Goal: Task Accomplishment & Management: Complete application form

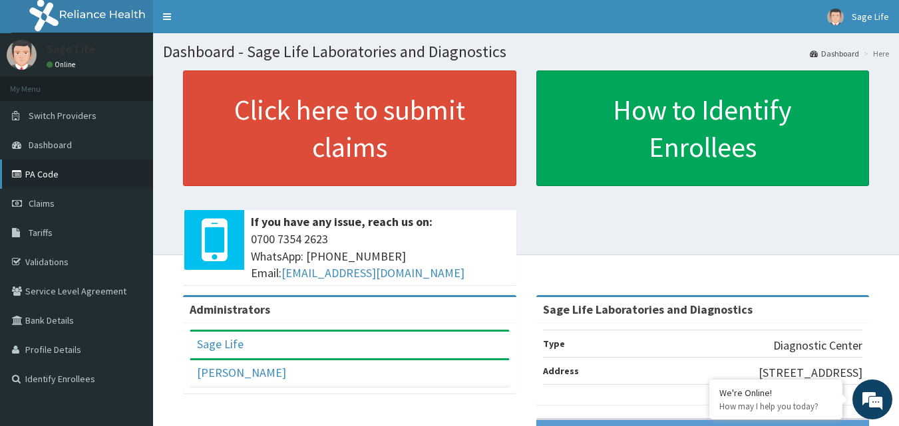
click at [24, 180] on link "PA Code" at bounding box center [76, 174] width 153 height 29
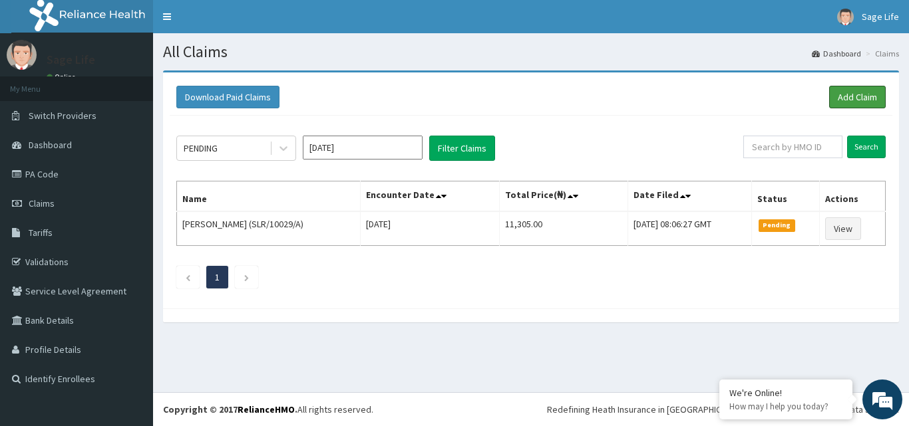
click at [865, 86] on link "Add Claim" at bounding box center [857, 97] width 57 height 23
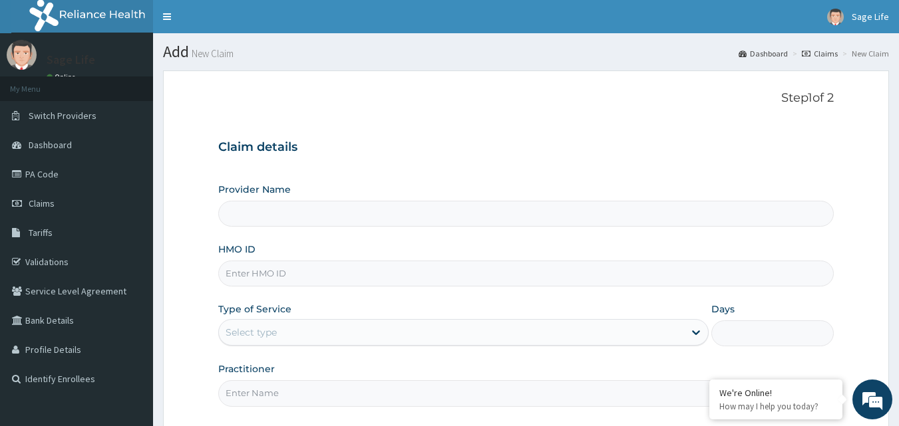
click at [327, 230] on div "Provider Name HMO ID Type of Service Select type Days Practitioner" at bounding box center [526, 295] width 616 height 224
click at [327, 220] on input "Provider Name" at bounding box center [526, 214] width 616 height 26
click at [277, 271] on input "HMO ID" at bounding box center [526, 274] width 616 height 26
type input "Sage Life Laboratories and Diagnostics"
type input "TBC/10262/A"
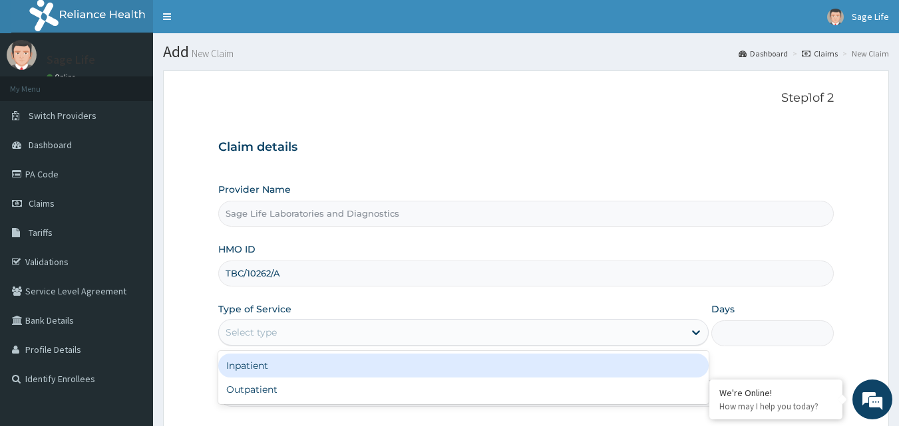
click at [299, 333] on div "Select type" at bounding box center [451, 332] width 465 height 21
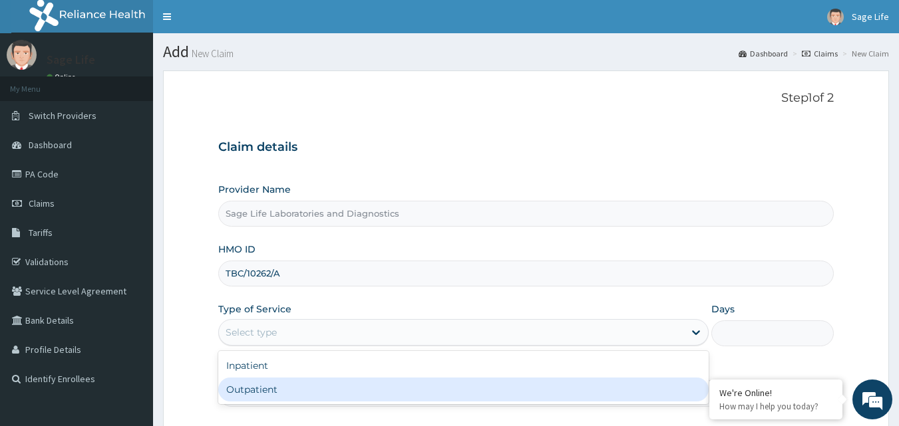
click at [266, 394] on div "Outpatient" at bounding box center [463, 390] width 490 height 24
type input "1"
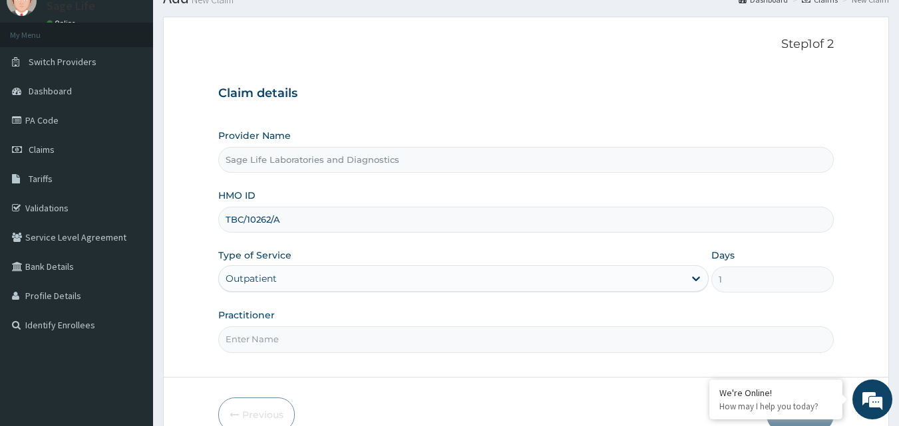
scroll to position [124, 0]
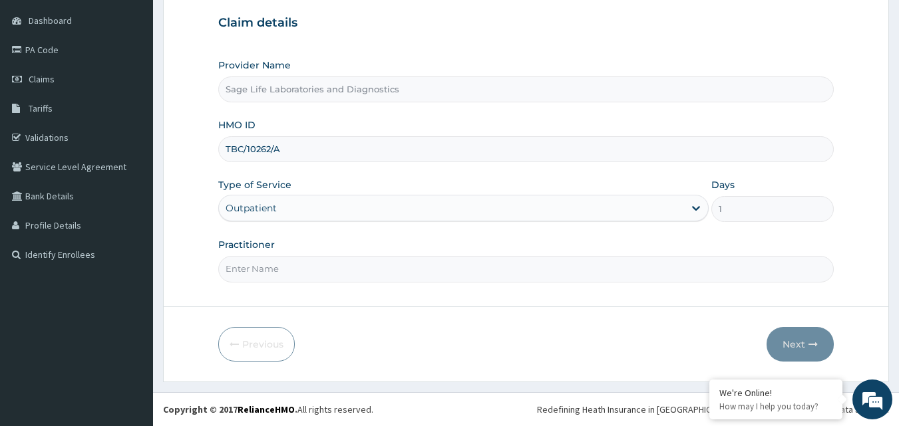
click at [311, 265] on input "Practitioner" at bounding box center [526, 269] width 616 height 26
type input "NIL"
click at [792, 344] on button "Next" at bounding box center [799, 344] width 67 height 35
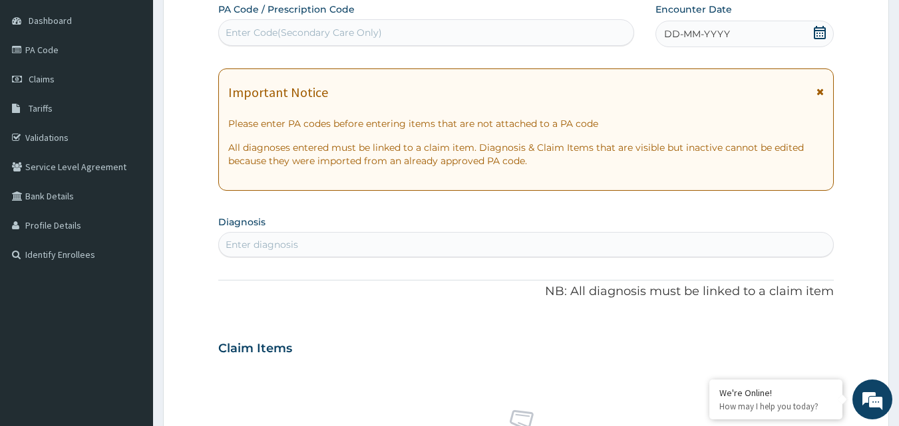
click at [367, 23] on div "Enter Code(Secondary Care Only)" at bounding box center [426, 32] width 415 height 21
type input "PA/58968"
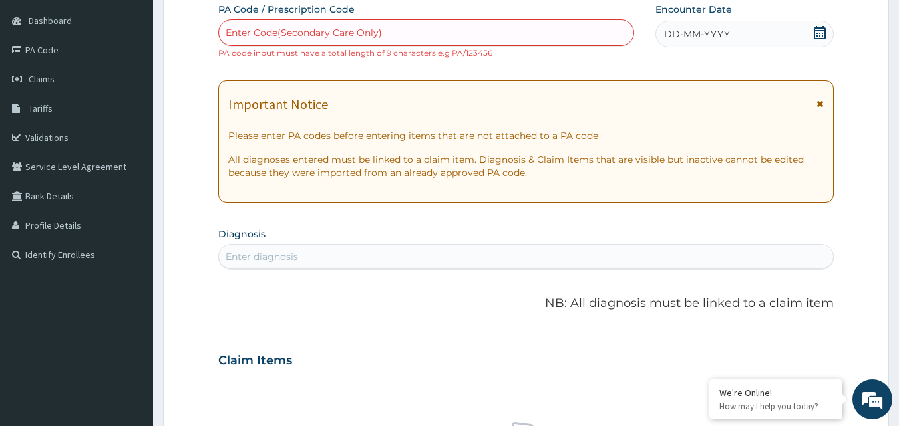
click at [807, 27] on div "DD-MM-YYYY" at bounding box center [744, 34] width 178 height 27
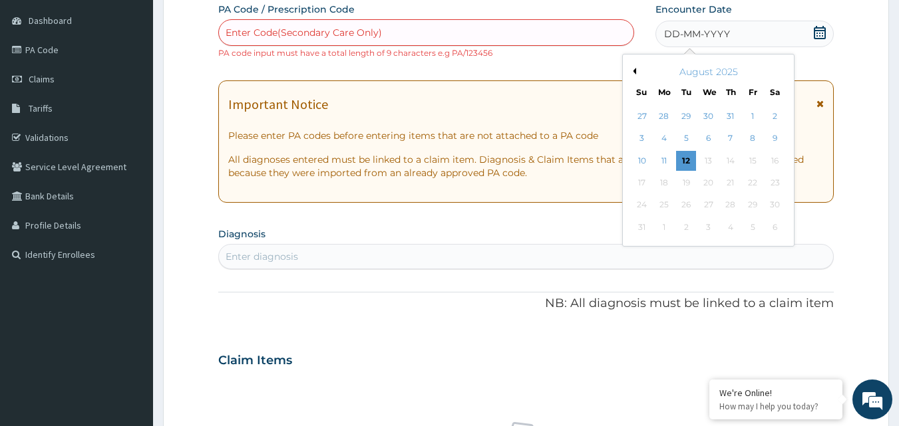
click at [266, 33] on div "Enter Code(Secondary Care Only)" at bounding box center [304, 32] width 156 height 13
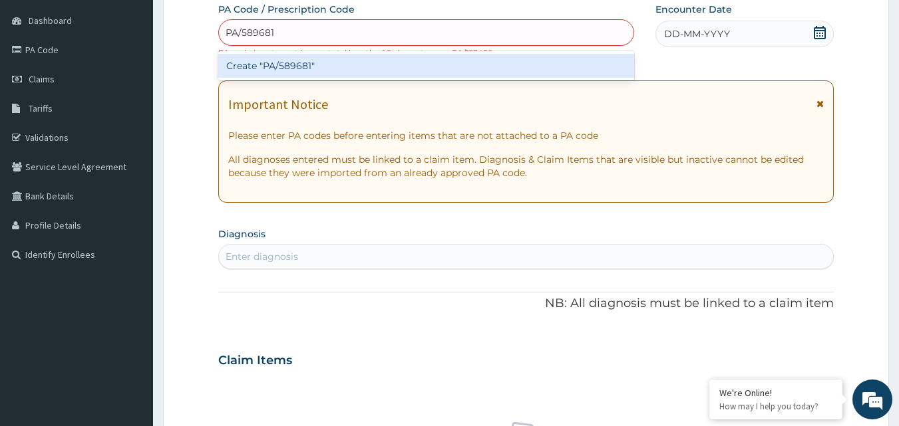
type input "PA/589681"
click at [729, 39] on div "PA Code / Prescription Code option Create "PA/589681" focused, 1 of 1. 1 result…" at bounding box center [526, 353] width 616 height 701
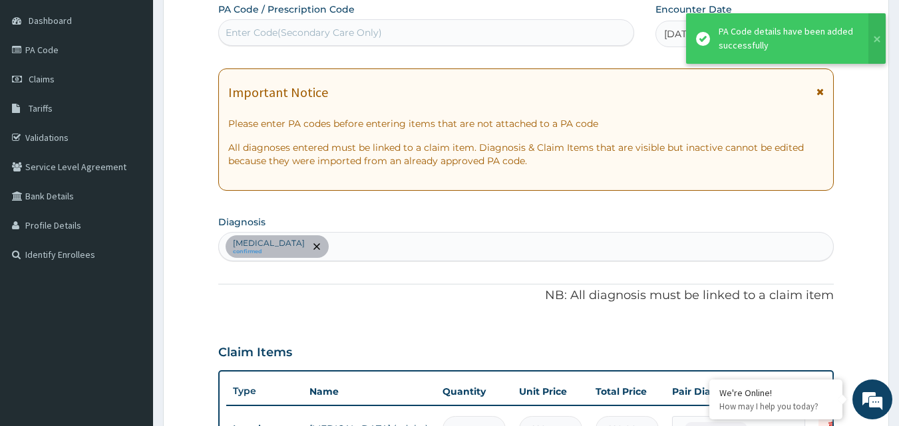
scroll to position [140, 0]
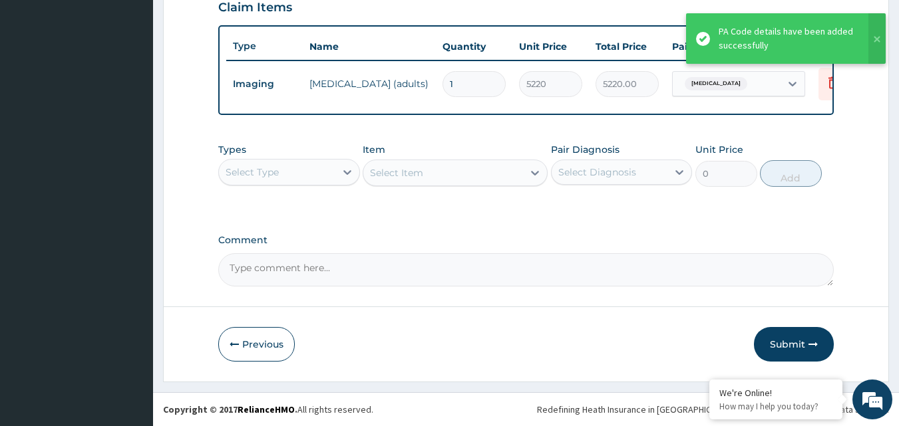
click at [792, 343] on button "Submit" at bounding box center [794, 344] width 80 height 35
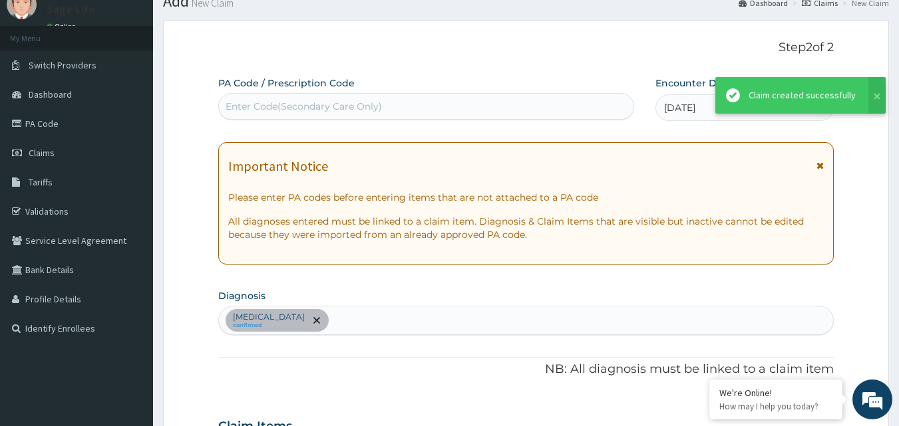
scroll to position [480, 0]
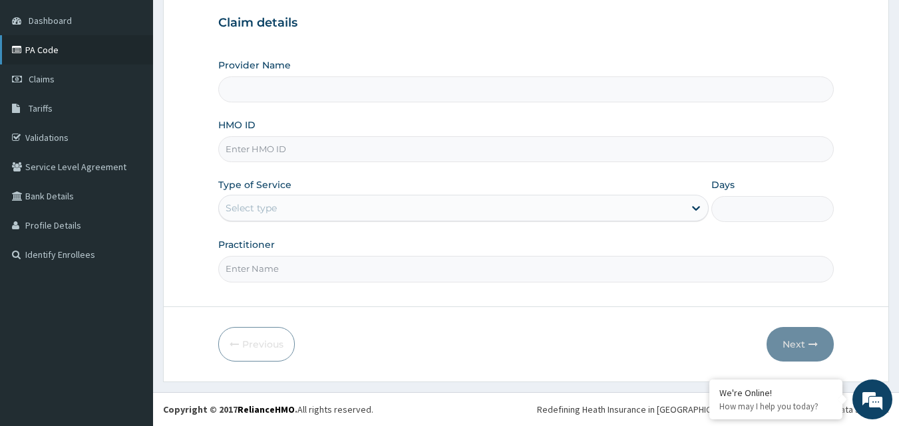
click at [57, 51] on link "PA Code" at bounding box center [76, 49] width 153 height 29
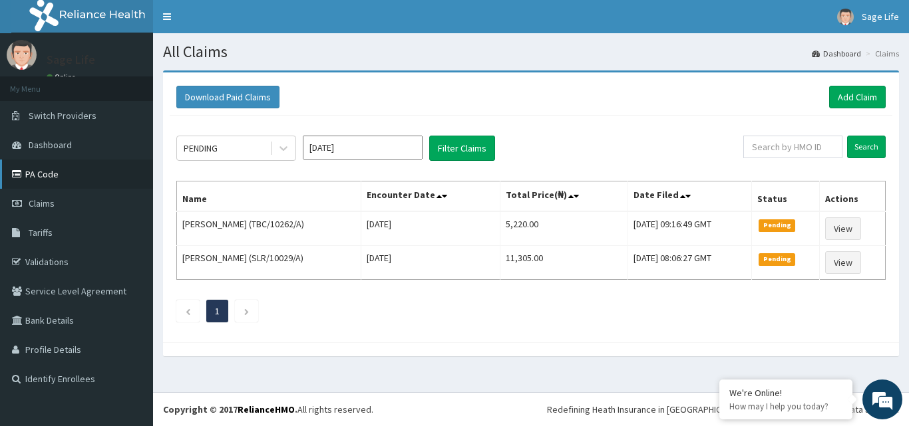
click at [43, 175] on link "PA Code" at bounding box center [76, 174] width 153 height 29
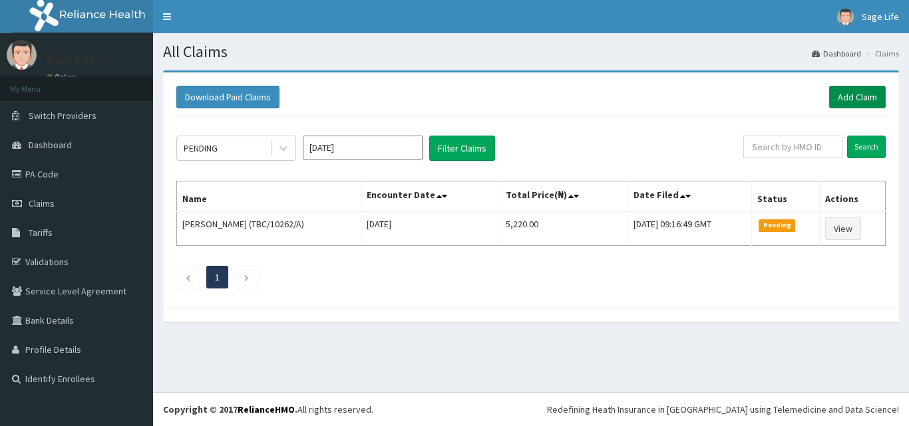
click at [851, 98] on link "Add Claim" at bounding box center [857, 97] width 57 height 23
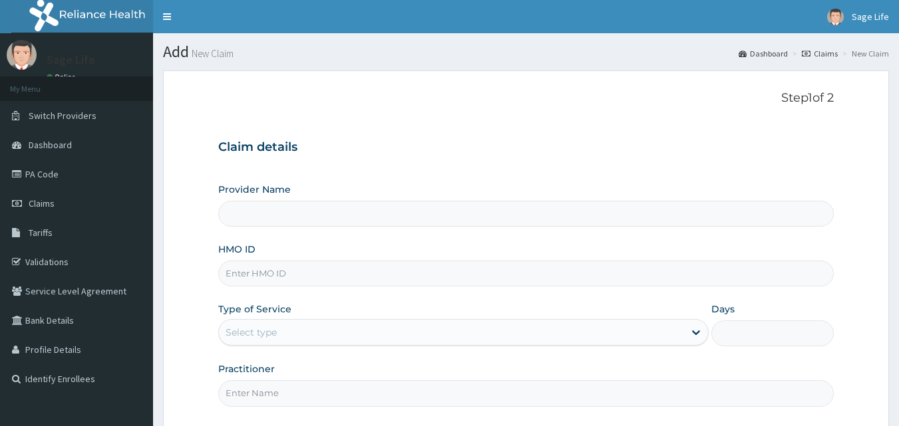
click at [269, 281] on input "HMO ID" at bounding box center [526, 274] width 616 height 26
type input "Sage Life Laboratories and Diagnostics"
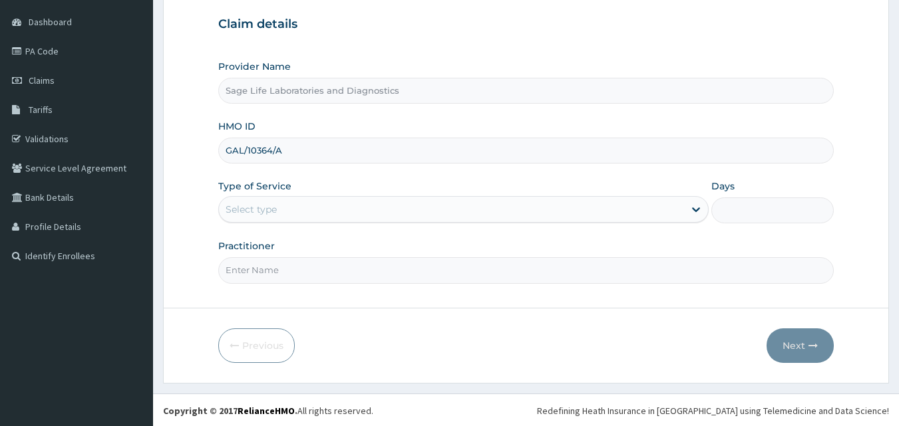
scroll to position [124, 0]
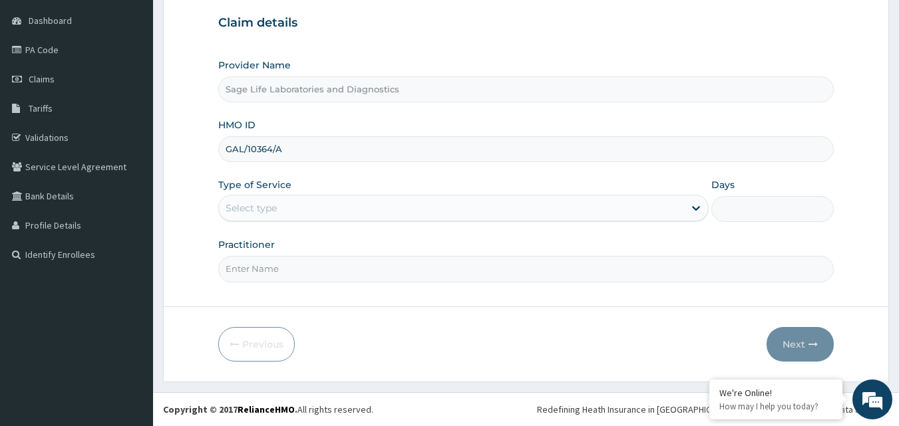
type input "GAL/10364/A"
click at [265, 210] on div "Select type" at bounding box center [251, 208] width 51 height 13
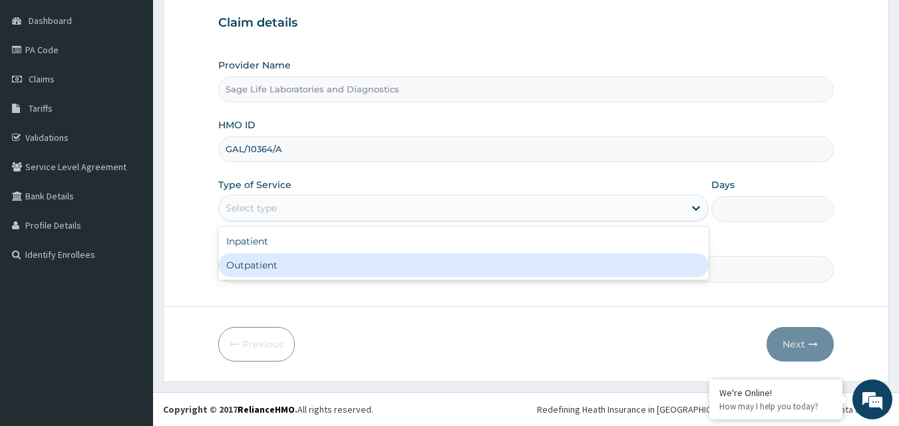
click at [277, 266] on div "Outpatient" at bounding box center [463, 266] width 490 height 24
type input "1"
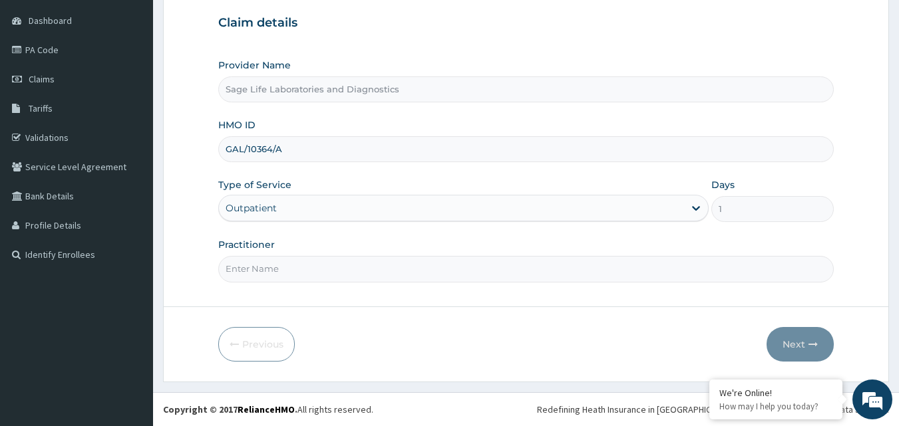
drag, startPoint x: 263, startPoint y: 275, endPoint x: 250, endPoint y: 283, distance: 16.4
click at [262, 275] on input "Practitioner" at bounding box center [526, 269] width 616 height 26
type input "NIL"
click at [784, 345] on button "Next" at bounding box center [799, 344] width 67 height 35
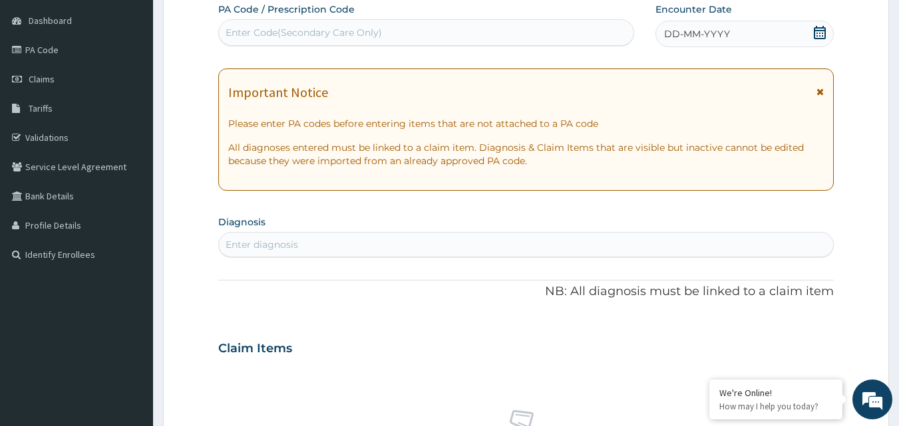
click at [293, 37] on div "Enter Code(Secondary Care Only)" at bounding box center [304, 32] width 156 height 13
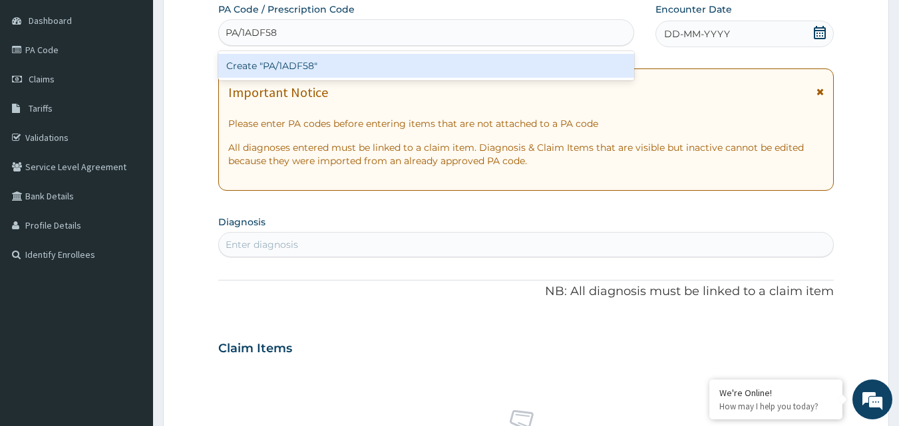
type input "PA/1ADF58"
click at [715, 41] on div "PA Code / Prescription Code option Create "PA/1ADF58" focused, 1 of 1. 1 result…" at bounding box center [526, 347] width 616 height 689
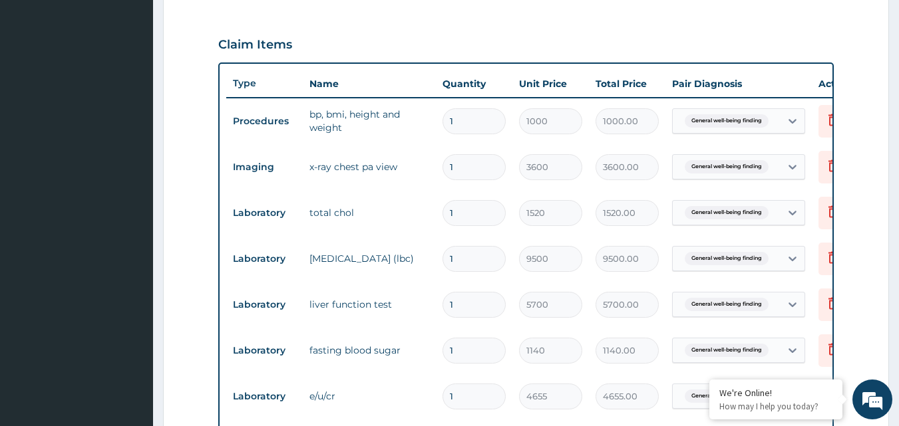
scroll to position [467, 0]
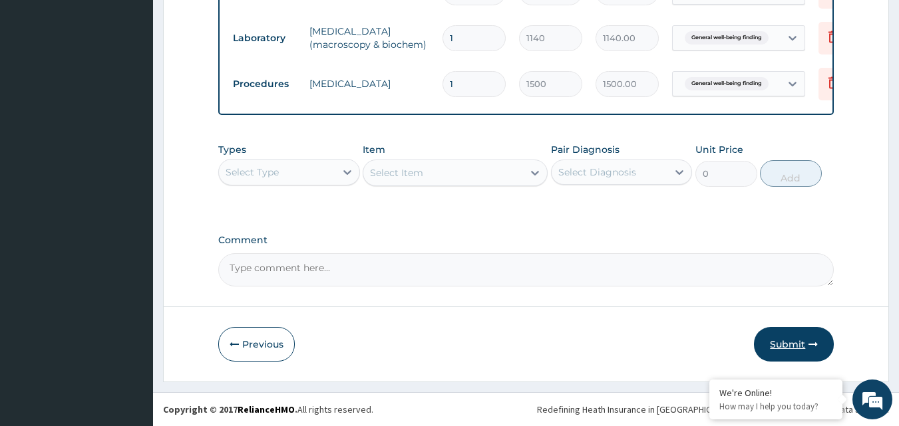
click at [772, 343] on button "Submit" at bounding box center [794, 344] width 80 height 35
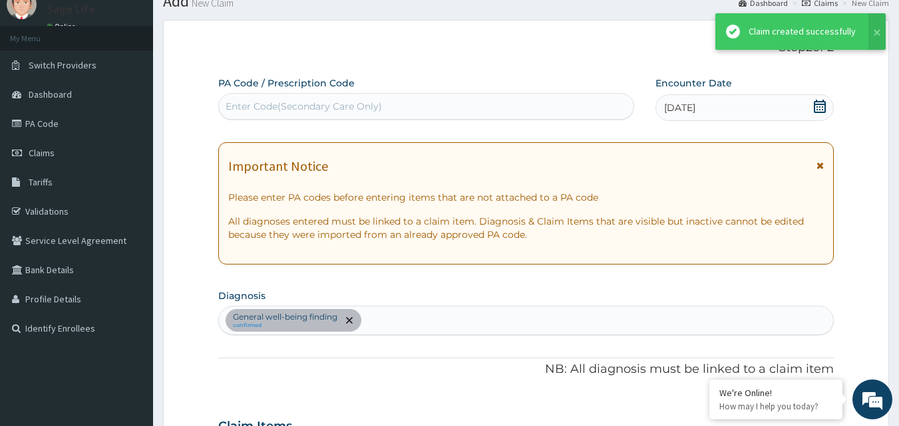
scroll to position [939, 0]
